Goal: Information Seeking & Learning: Learn about a topic

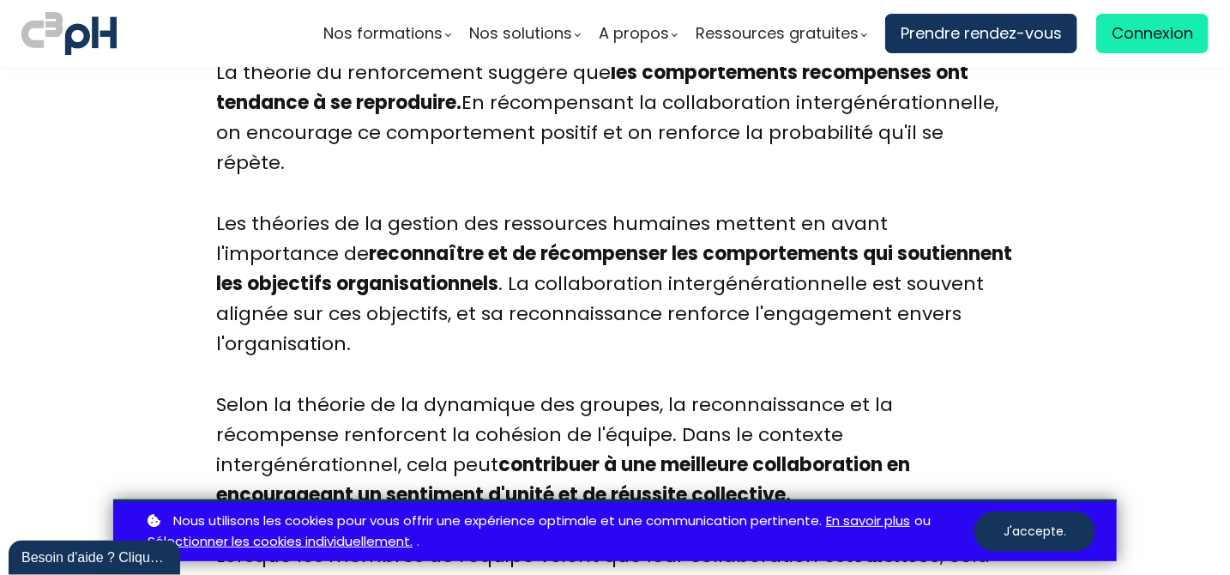
scroll to position [9327, 0]
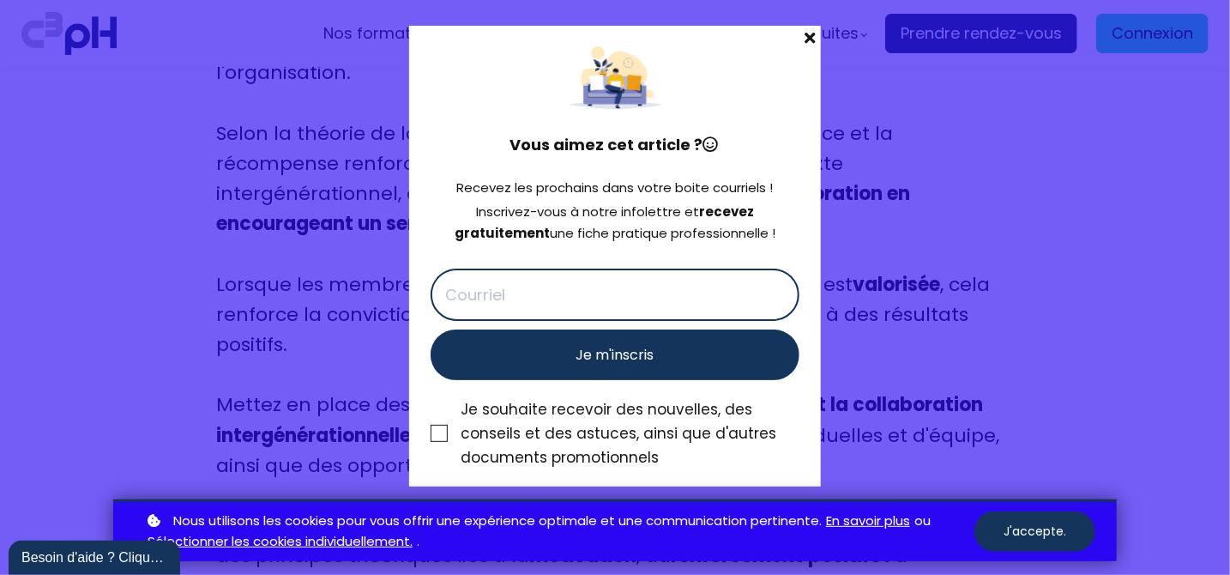
click at [811, 35] on span at bounding box center [809, 38] width 22 height 24
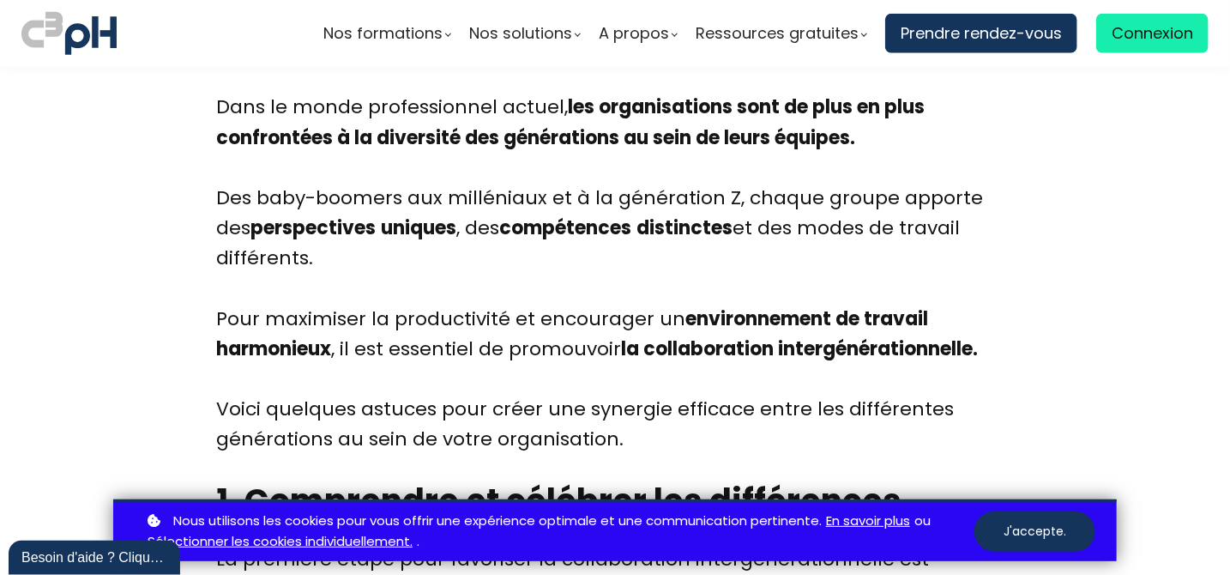
scroll to position [815, 0]
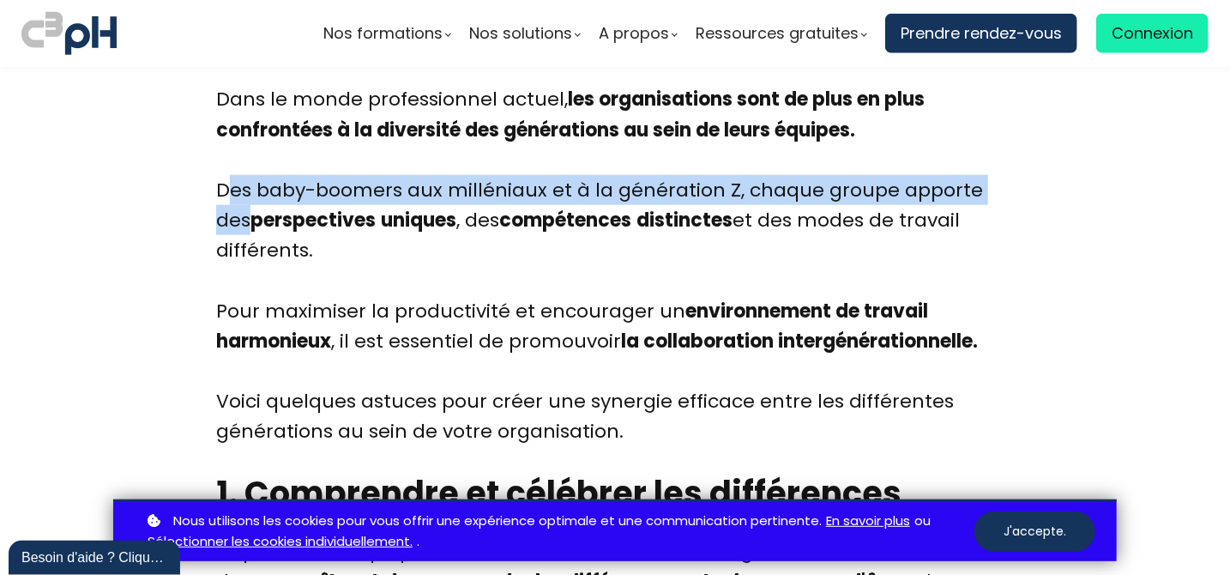
drag, startPoint x: 223, startPoint y: 190, endPoint x: 213, endPoint y: 258, distance: 68.5
click at [218, 229] on div "Dans le monde professionnel actuel, les organisations sont de plus en plus conf…" at bounding box center [615, 265] width 798 height 362
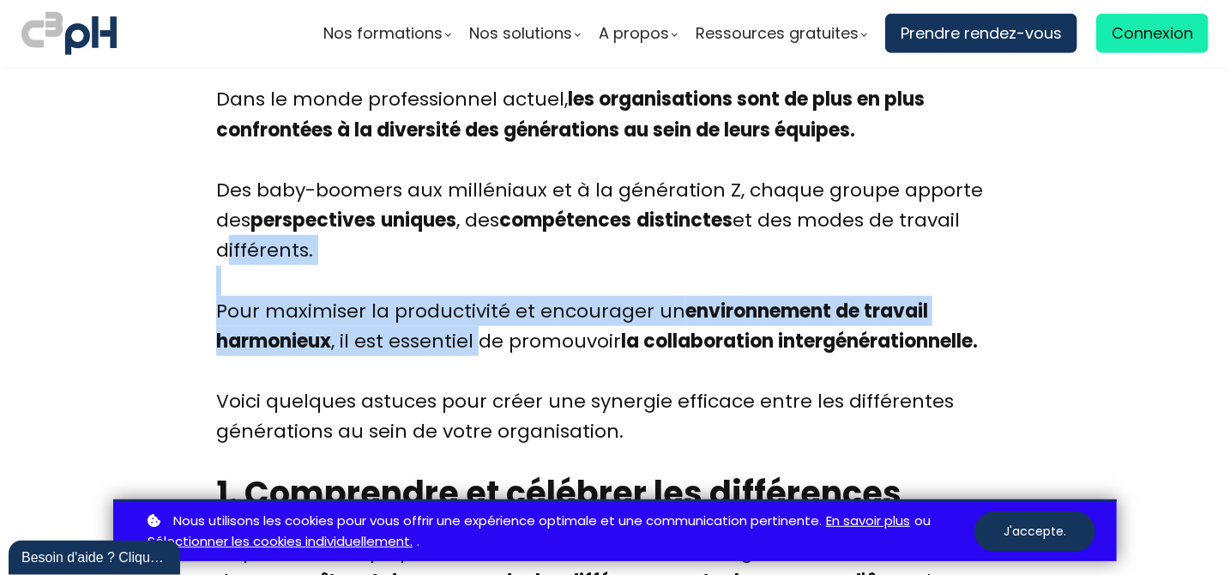
drag, startPoint x: 213, startPoint y: 258, endPoint x: 483, endPoint y: 339, distance: 281.9
click at [382, 243] on div "Dans le monde professionnel actuel, les organisations sont de plus en plus conf…" at bounding box center [615, 265] width 798 height 362
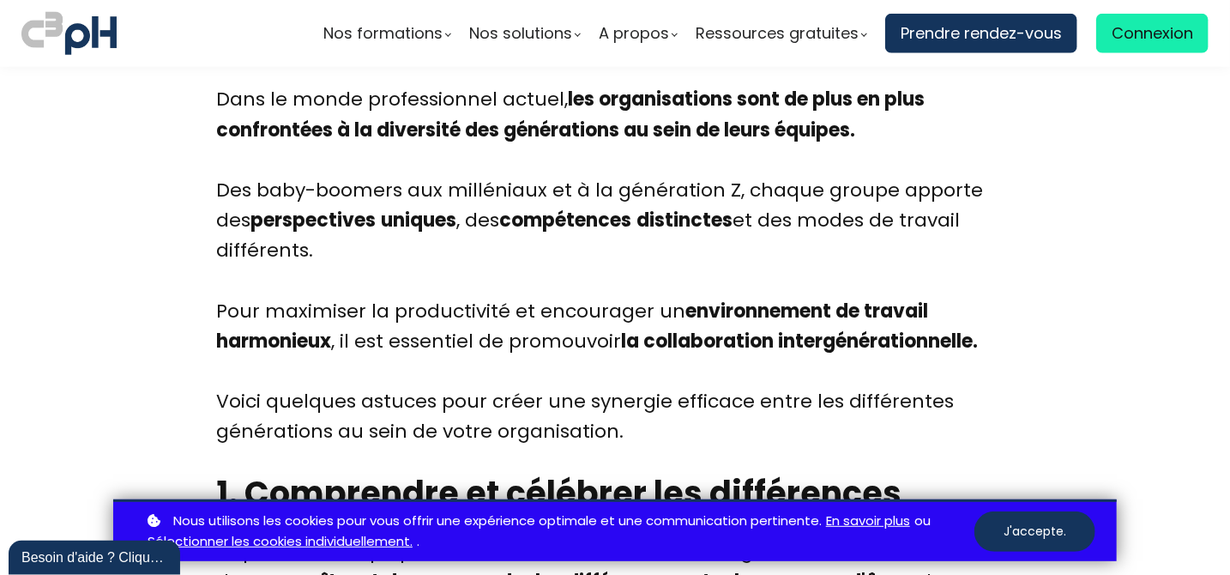
click at [245, 196] on div "Dans le monde professionnel actuel, les organisations sont de plus en plus conf…" at bounding box center [615, 265] width 798 height 362
drag, startPoint x: 220, startPoint y: 184, endPoint x: 1012, endPoint y: 328, distance: 805.4
click at [1012, 328] on div "Dans le monde professionnel actuel, les organisations sont de plus en plus conf…" at bounding box center [615, 265] width 798 height 362
copy div "Des baby-boomers aux milléniaux et à la génération Z, chaque groupe apporte des…"
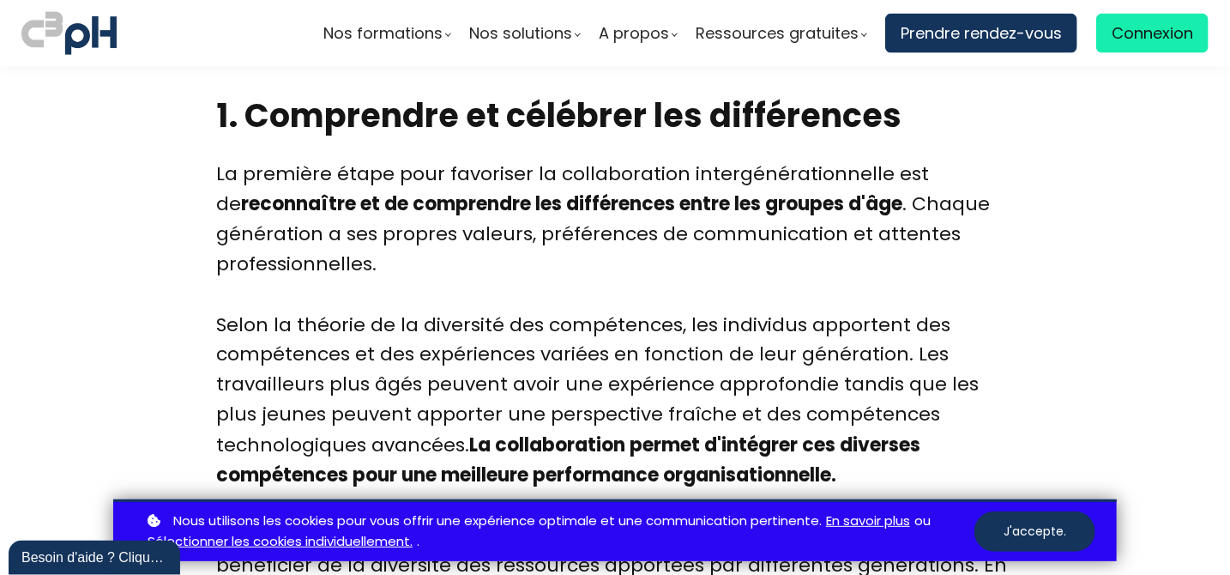
scroll to position [1267, 0]
